Goal: Submit feedback/report problem

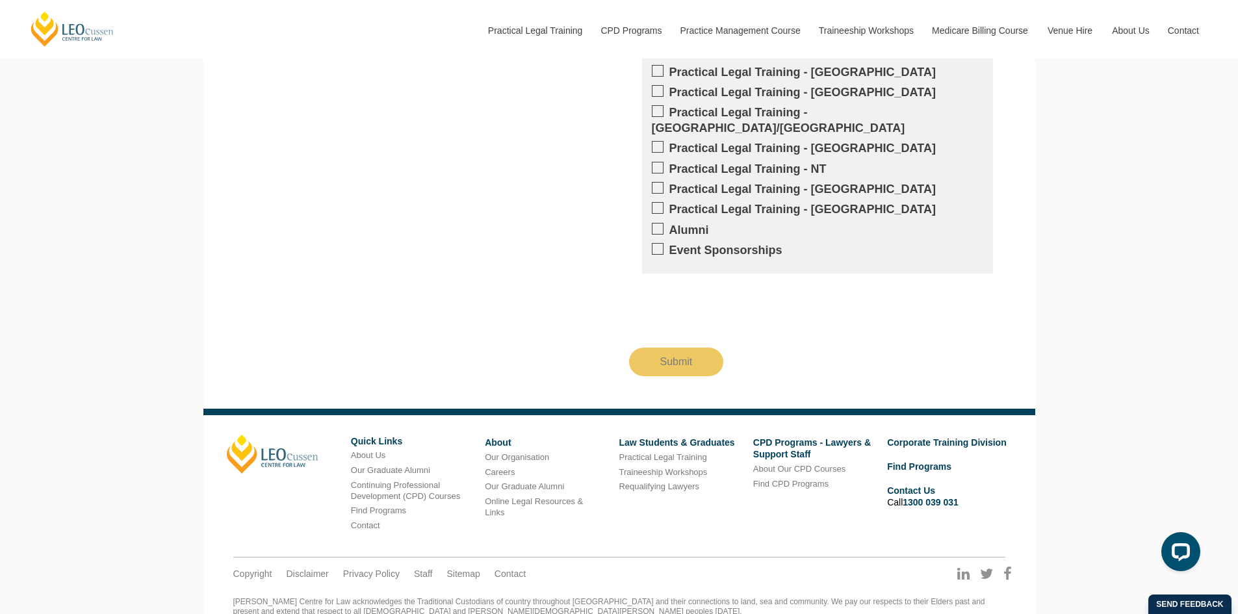
scroll to position [1350, 0]
click at [515, 567] on link "Contact" at bounding box center [509, 573] width 31 height 12
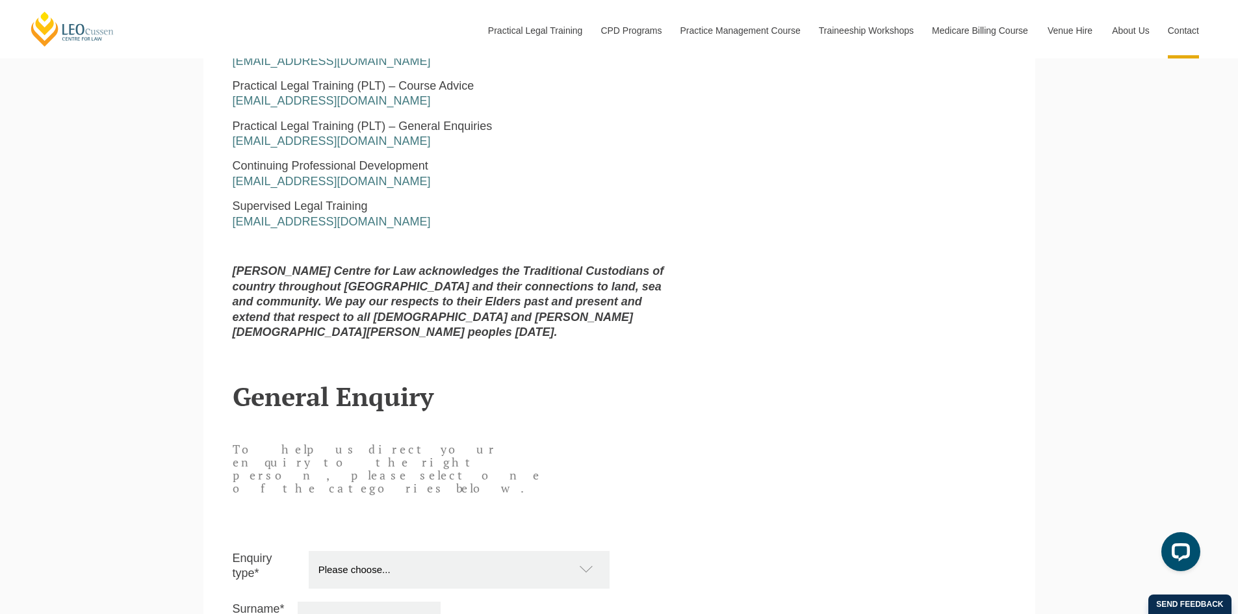
scroll to position [1105, 0]
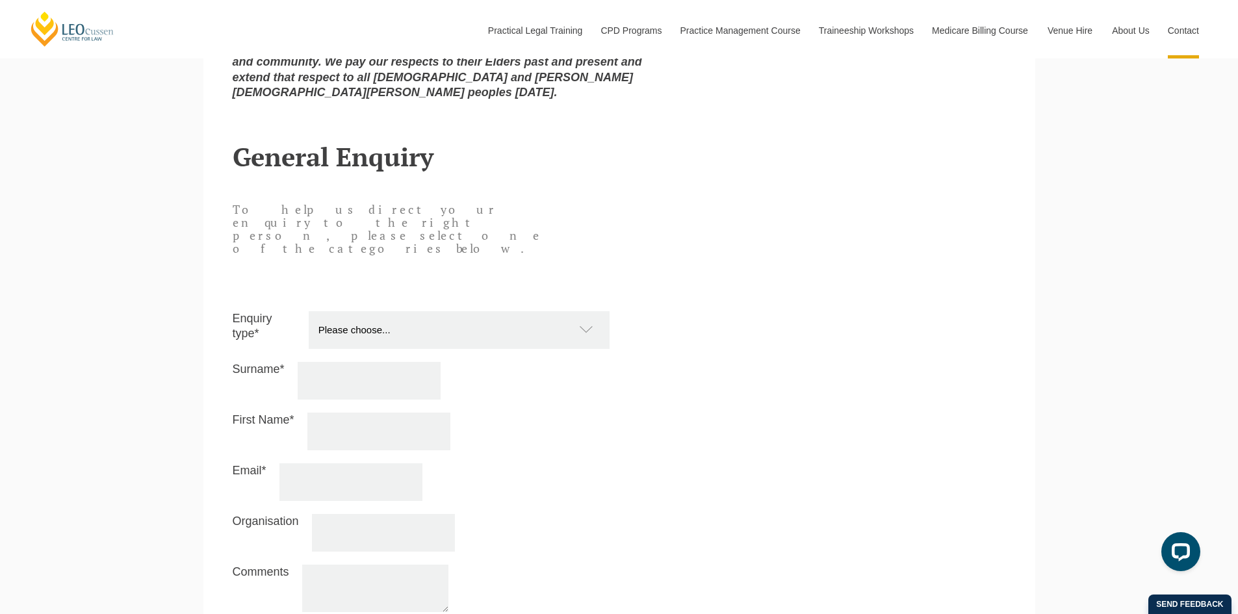
click at [574, 311] on select "Please choose... Practical Training Course (Onsite and Online) Supervised Legal…" at bounding box center [466, 330] width 314 height 38
select select "Other"
click at [309, 311] on select "Please choose... Practical Training Course (Onsite and Online) Supervised Legal…" at bounding box center [466, 330] width 314 height 38
click at [373, 362] on input "Surname*" at bounding box center [369, 381] width 143 height 38
type input "Singh"
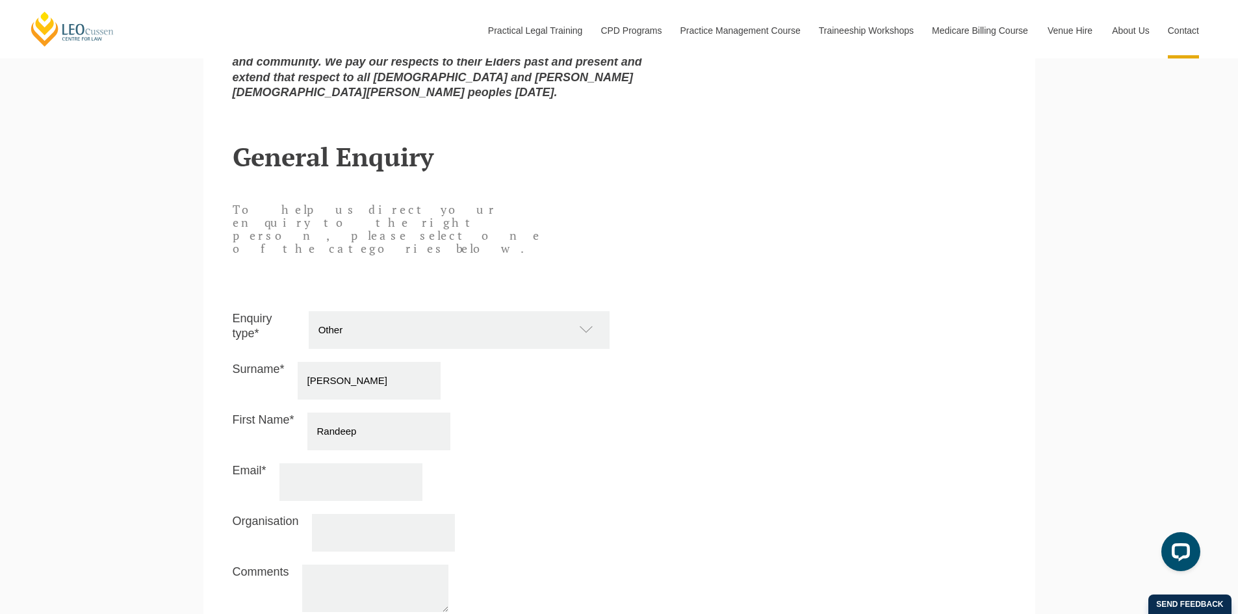
type input "Randeep"
type input "randeep@hcnlaw.com.au"
type input "HCN Law"
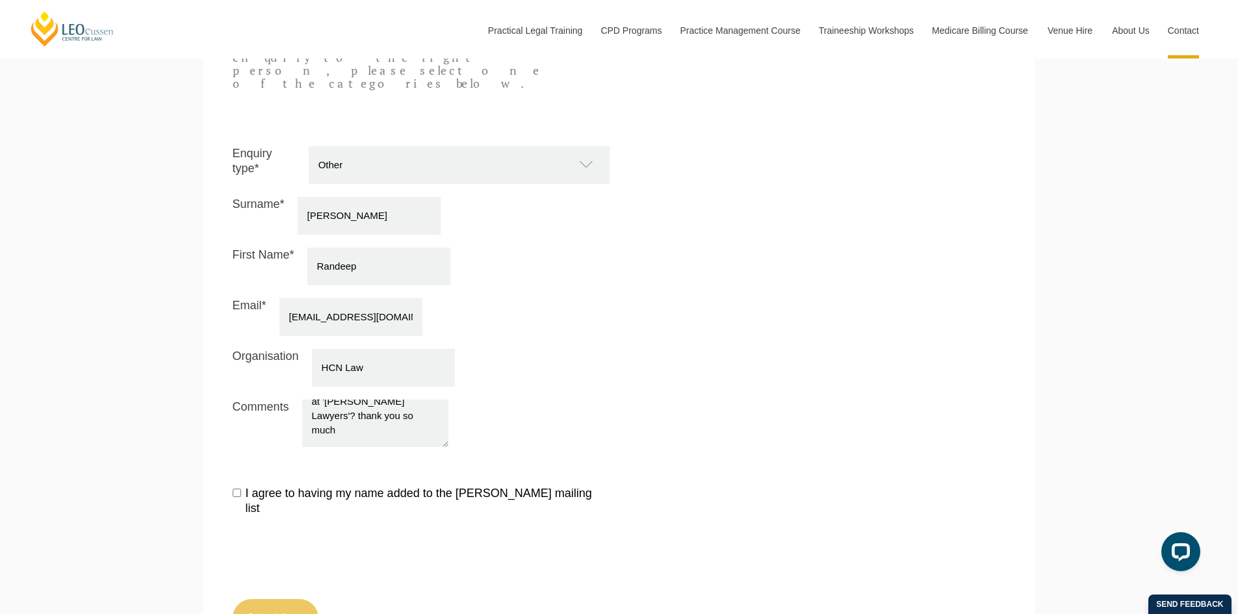
scroll to position [1430, 0]
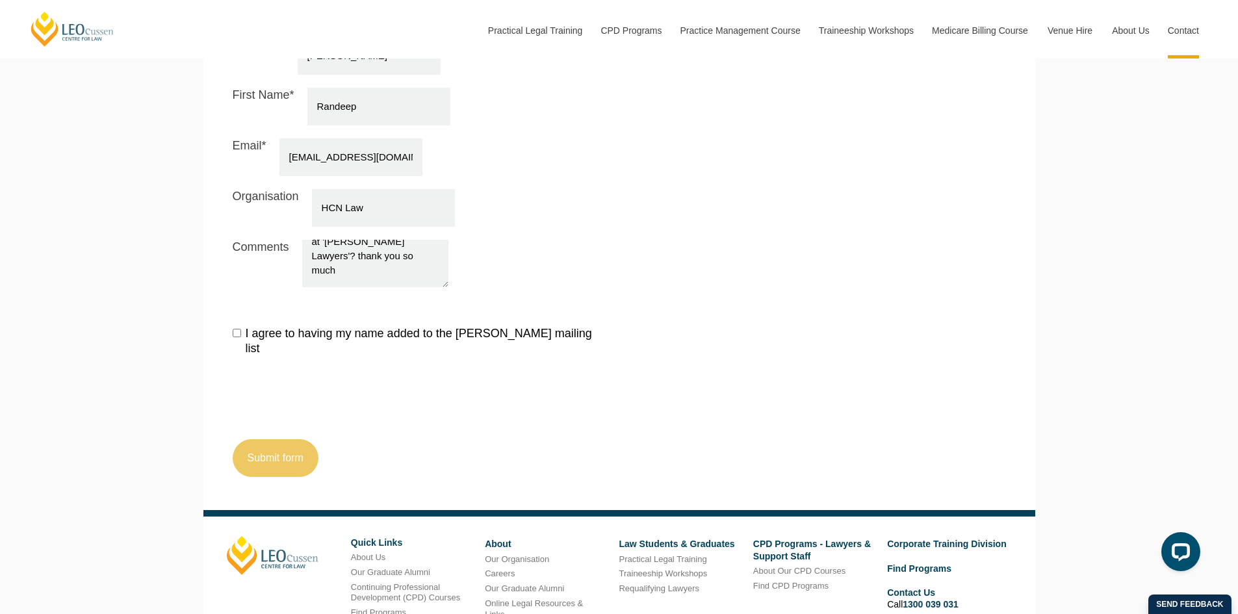
type textarea "Hi, I am on the alumni page (Randeep Singh), but it still has my former firm li…"
click at [237, 329] on input "I agree to having my name added to the Leo Cussen mailing list" at bounding box center [237, 333] width 8 height 8
click at [238, 329] on input "I agree to having my name added to the Leo Cussen mailing list" at bounding box center [237, 333] width 8 height 8
click at [290, 439] on button "Submit form" at bounding box center [276, 458] width 86 height 38
click at [237, 326] on label "I agree to having my name added to the Leo Cussen mailing list" at bounding box center [421, 341] width 377 height 31
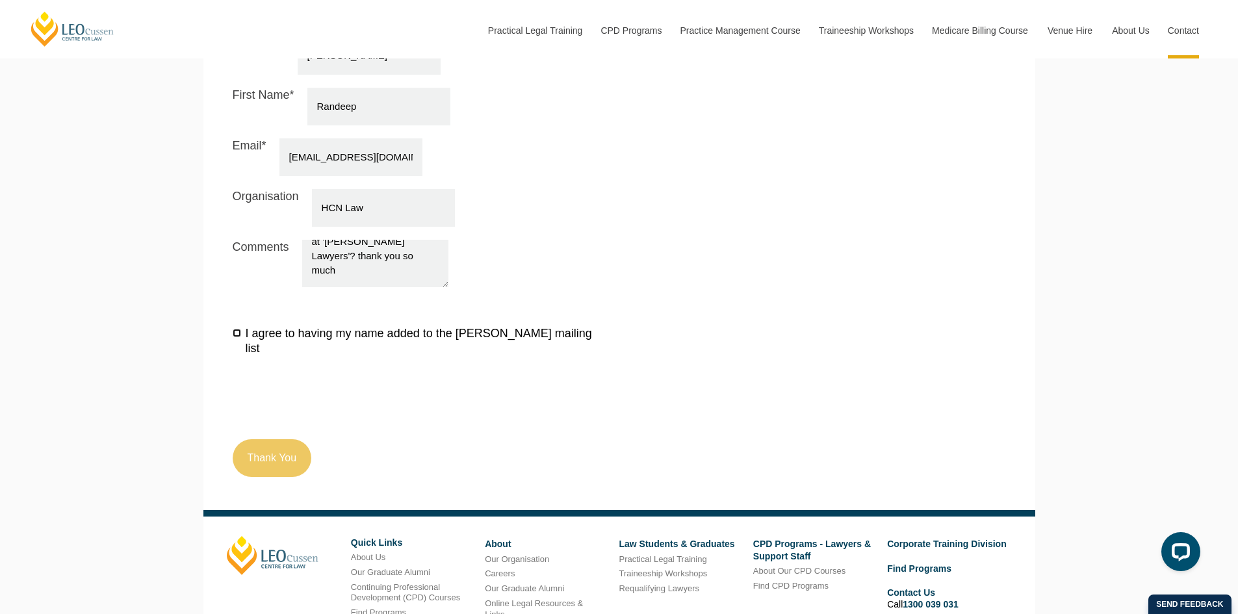
click at [237, 329] on input "I agree to having my name added to the Leo Cussen mailing list" at bounding box center [237, 333] width 8 height 8
checkbox input "true"
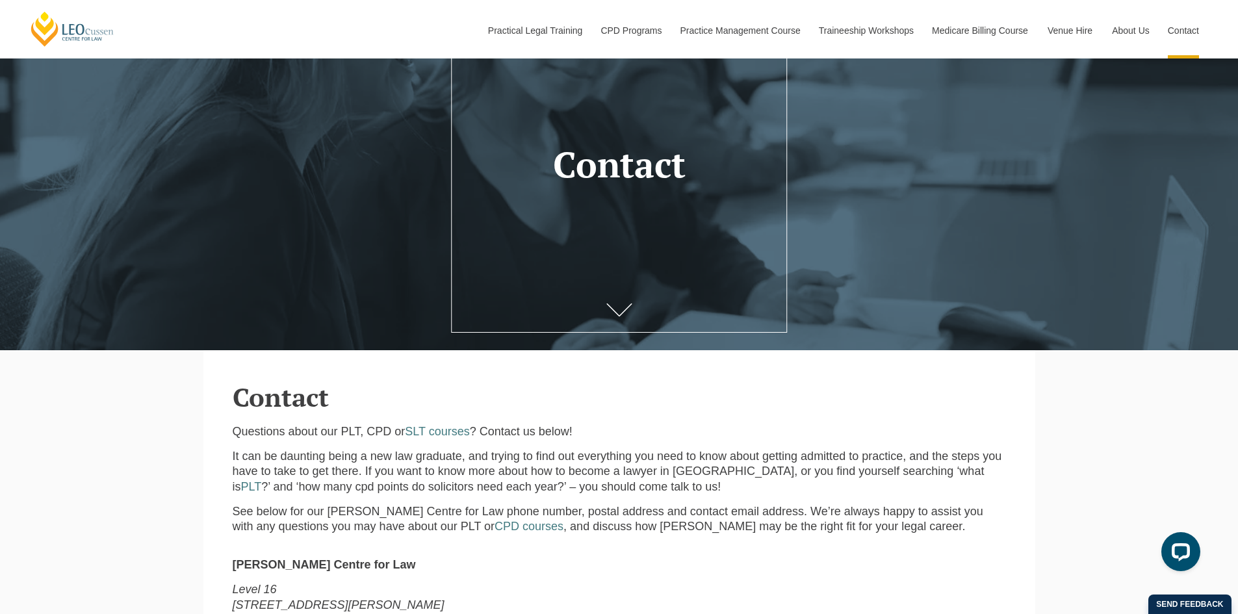
scroll to position [0, 0]
